Goal: Browse casually

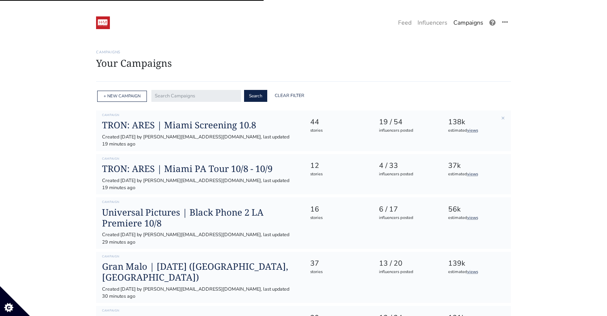
scroll to position [41, 0]
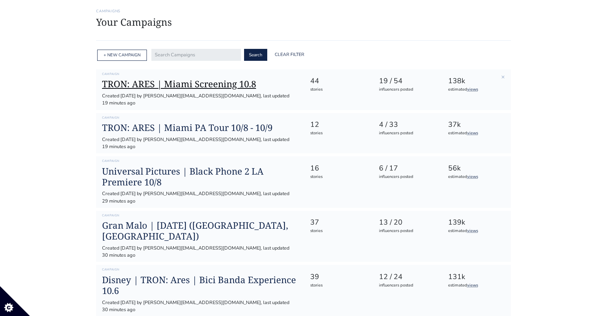
click at [183, 86] on h1 "TRON: ARES | Miami Screening 10.8" at bounding box center [200, 84] width 196 height 11
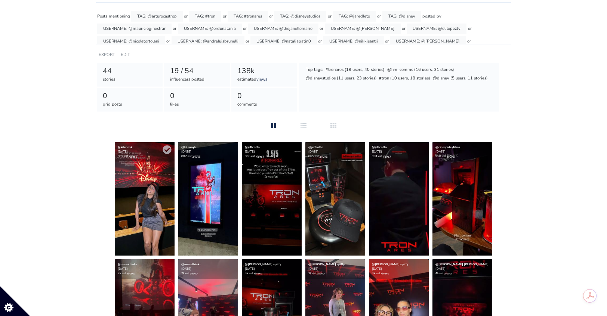
scroll to position [80, 0]
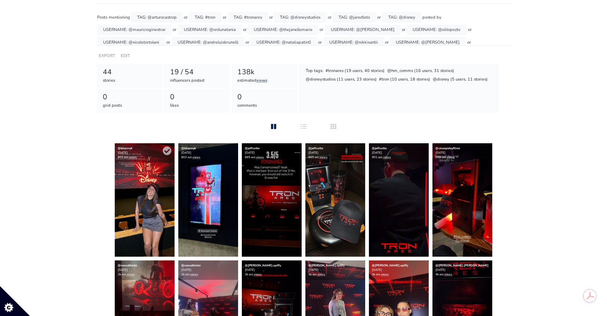
click at [124, 184] on img at bounding box center [145, 200] width 60 height 114
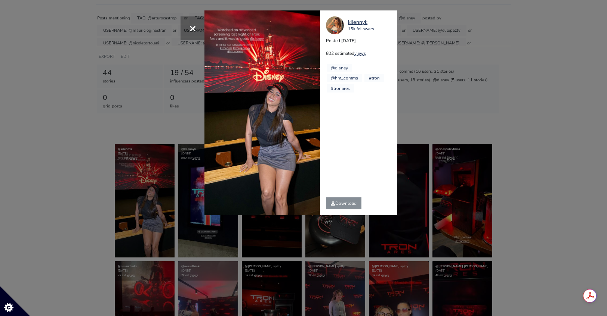
click at [521, 88] on div "× kilennyk 15k followers Posted 2025-10-09 802 estimated views @disney #tron" at bounding box center [303, 158] width 607 height 316
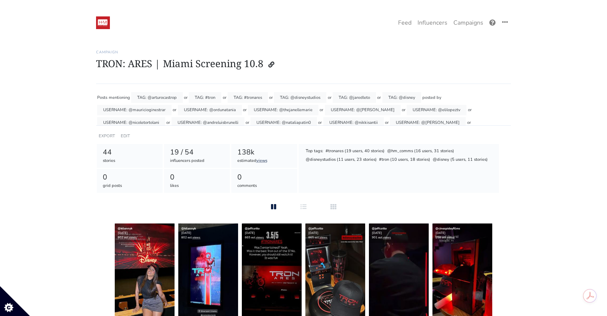
scroll to position [152, 0]
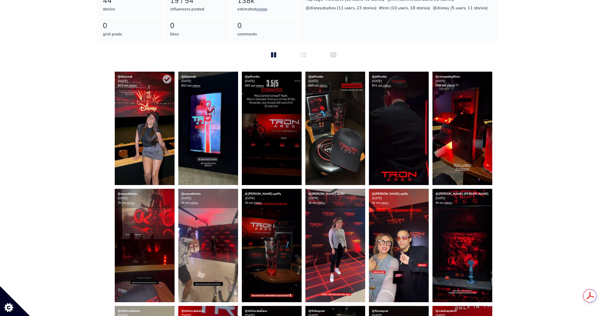
click at [146, 116] on img at bounding box center [145, 129] width 60 height 114
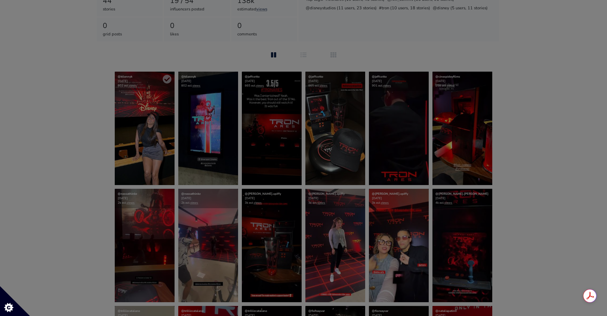
click at [146, 116] on div at bounding box center [303, 158] width 607 height 316
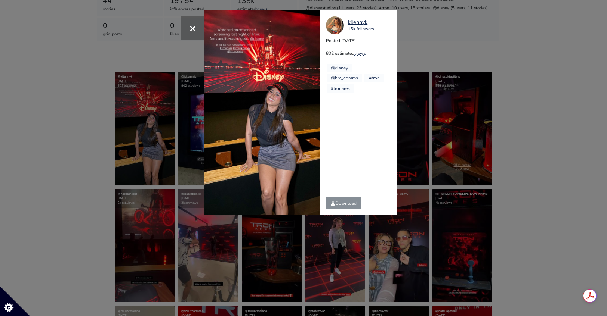
click at [533, 109] on div "× kilennyk 15k followers Posted 2025-10-09 802 estimated views @disney #tron" at bounding box center [303, 158] width 607 height 316
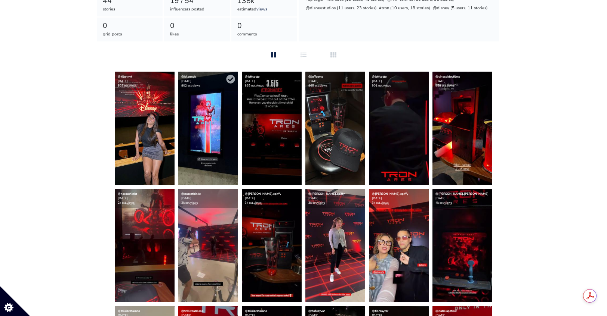
click at [201, 137] on img at bounding box center [208, 129] width 60 height 114
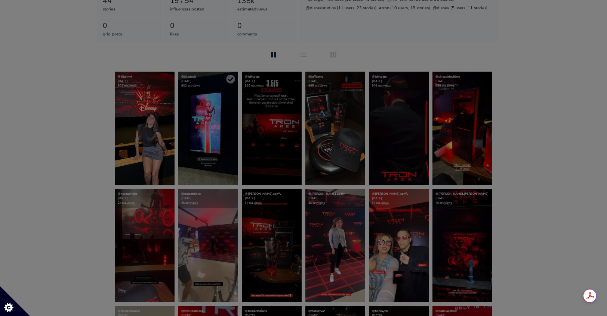
click at [201, 137] on div at bounding box center [303, 158] width 607 height 316
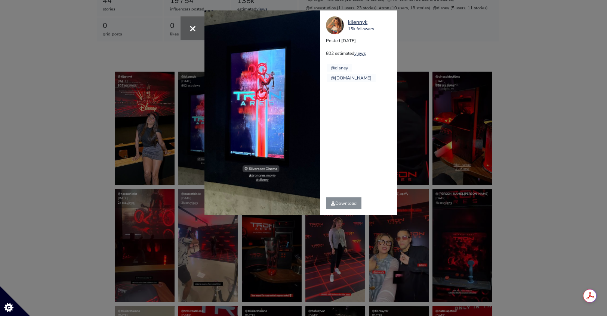
click at [537, 100] on div "× kilennyk 15k followers Posted 2025-10-09 802 estimated views @disney" at bounding box center [303, 158] width 607 height 316
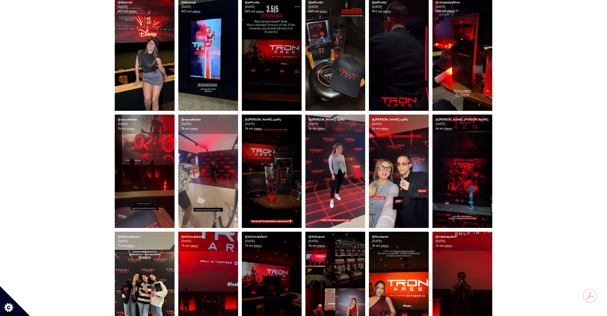
scroll to position [259, 0]
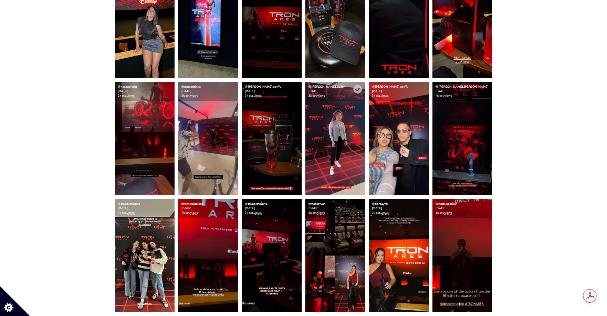
click at [315, 106] on img at bounding box center [335, 139] width 60 height 114
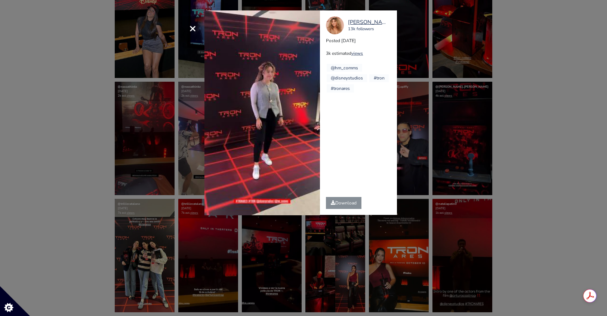
click at [523, 106] on div "× Your browser does not support HTML5 video. melissa.spiffy 13k followers Poste…" at bounding box center [303, 158] width 607 height 316
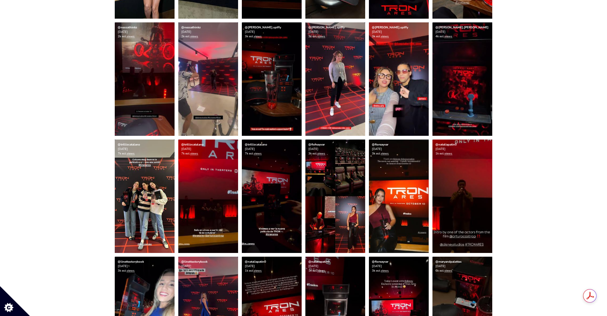
scroll to position [319, 0]
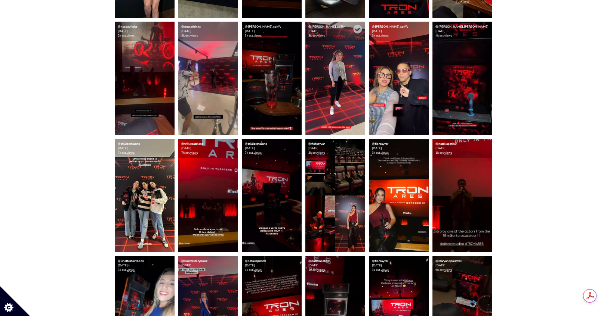
click at [321, 27] on link "@melissa.spiffy" at bounding box center [326, 27] width 36 height 4
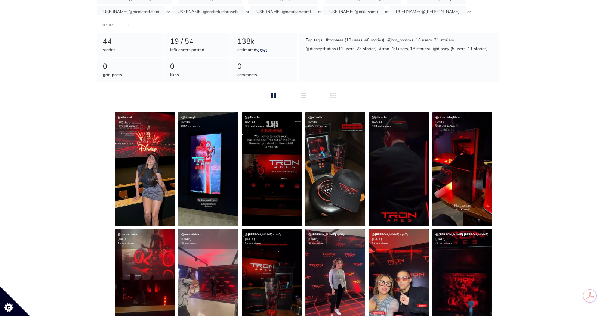
scroll to position [100, 0]
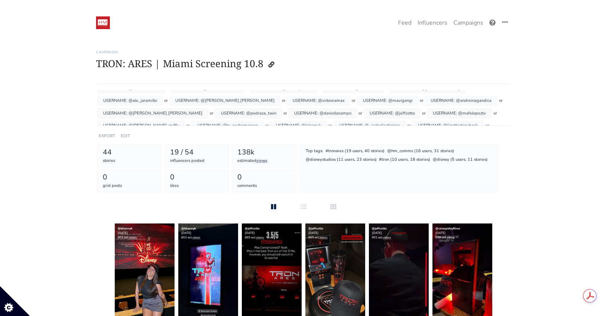
scroll to position [41, 0]
